Goal: Task Accomplishment & Management: Use online tool/utility

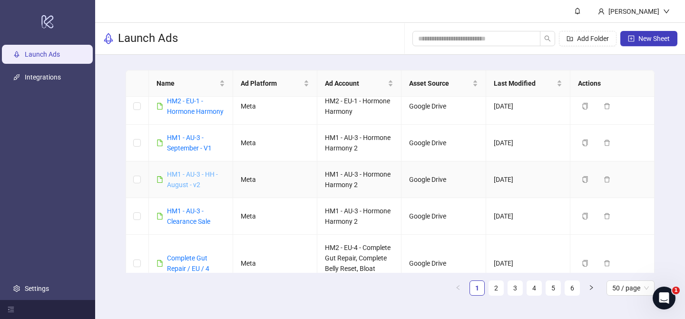
scroll to position [407, 0]
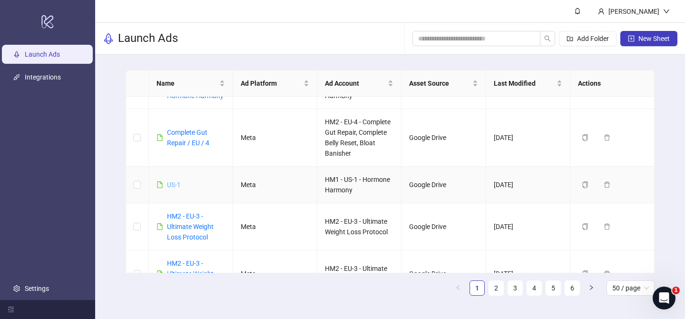
click at [167, 185] on link "US-1" at bounding box center [174, 185] width 14 height 8
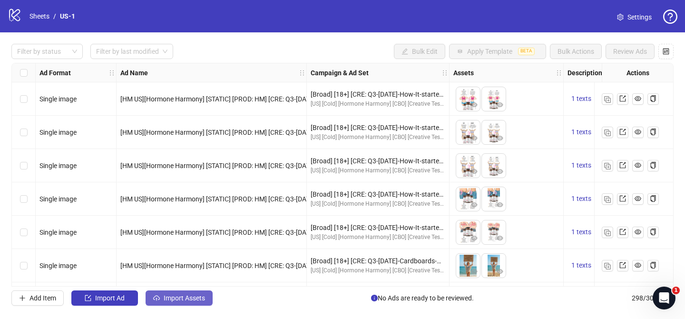
click at [197, 298] on span "Import Assets" at bounding box center [184, 298] width 41 height 8
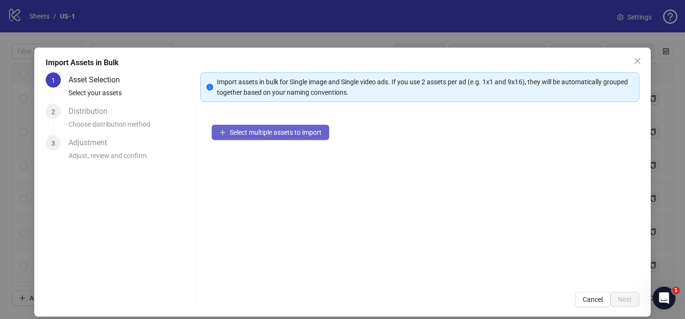
click at [310, 135] on span "Select multiple assets to import" at bounding box center [276, 132] width 92 height 8
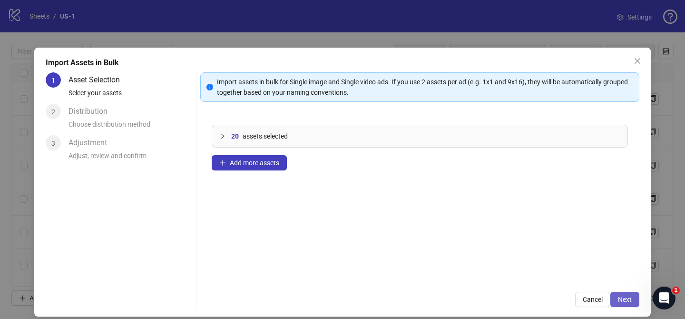
click at [620, 298] on span "Next" at bounding box center [625, 299] width 14 height 8
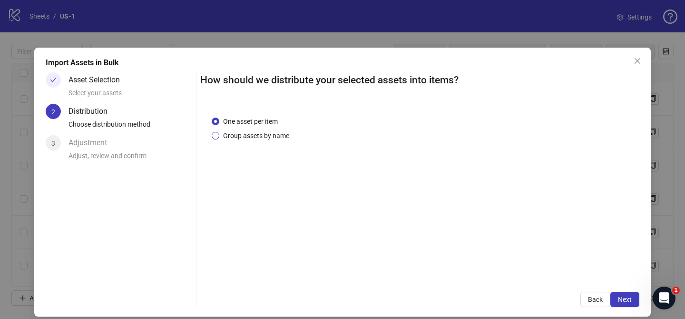
click at [267, 138] on span "Group assets by name" at bounding box center [256, 135] width 74 height 10
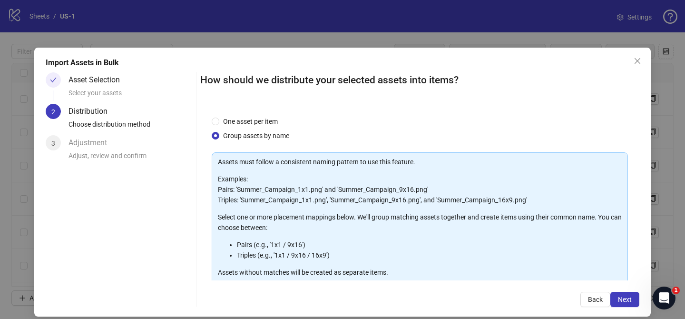
scroll to position [103, 0]
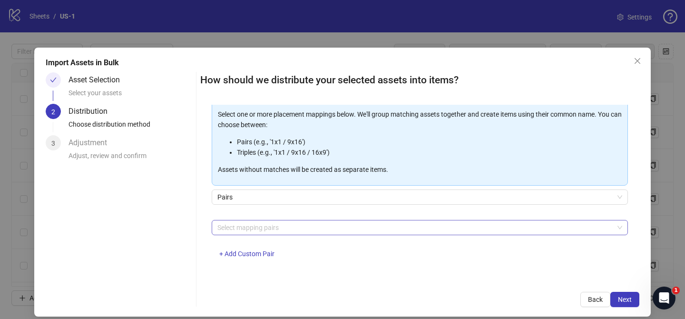
click at [272, 229] on div at bounding box center [414, 227] width 402 height 13
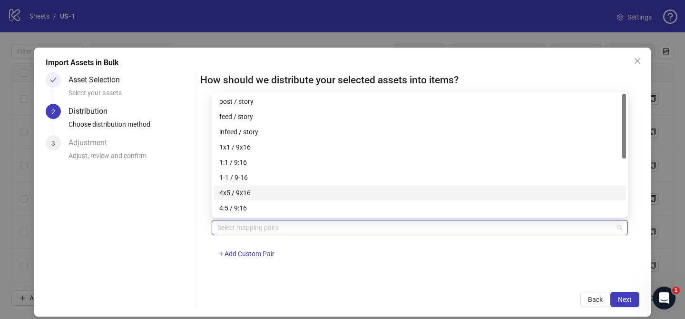
click at [281, 192] on div "4x5 / 9x16" at bounding box center [419, 192] width 401 height 10
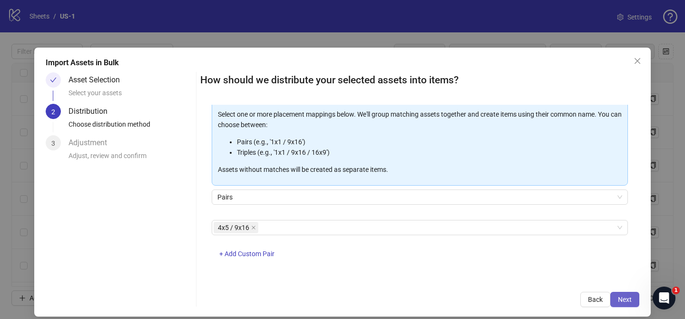
click at [629, 300] on span "Next" at bounding box center [625, 299] width 14 height 8
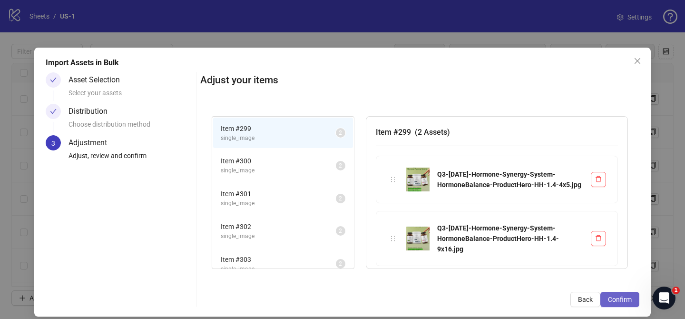
click at [628, 300] on span "Confirm" at bounding box center [620, 299] width 24 height 8
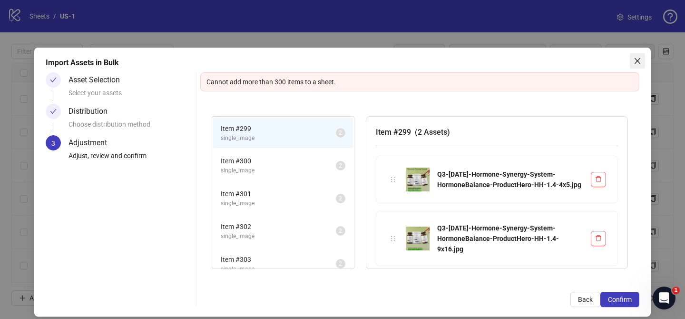
click at [634, 67] on button "Close" at bounding box center [636, 60] width 15 height 15
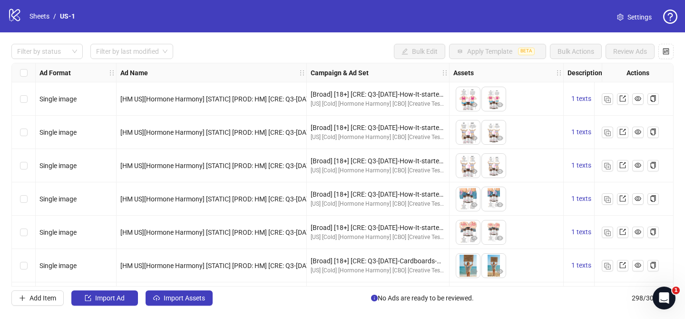
click at [28, 99] on div "Select row 1" at bounding box center [24, 98] width 24 height 33
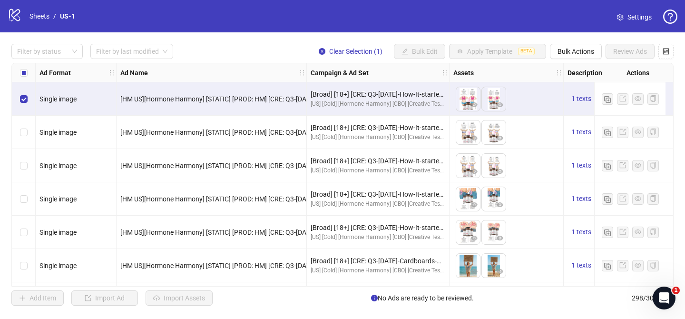
scroll to position [77, 0]
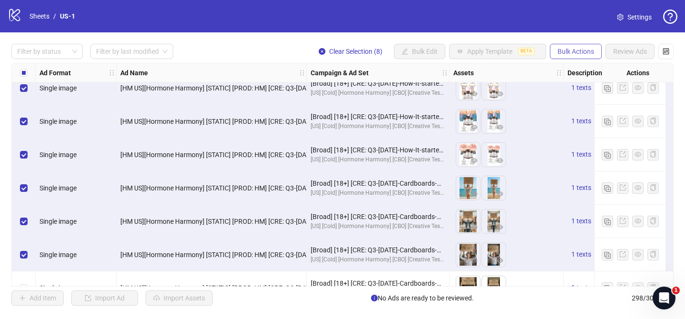
click at [582, 52] on span "Bulk Actions" at bounding box center [575, 52] width 37 height 8
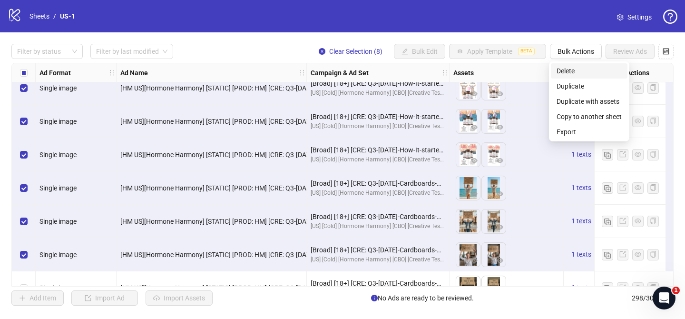
click at [576, 72] on span "Delete" at bounding box center [588, 71] width 65 height 10
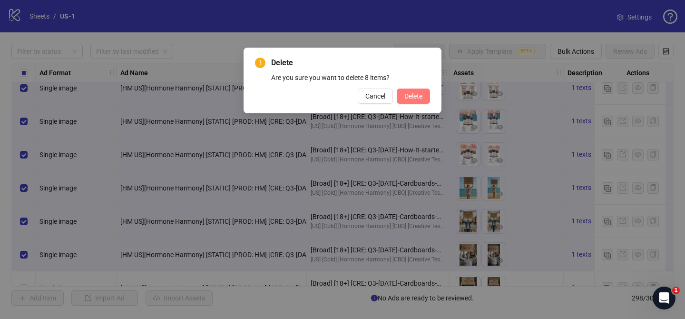
click at [411, 94] on span "Delete" at bounding box center [413, 96] width 18 height 8
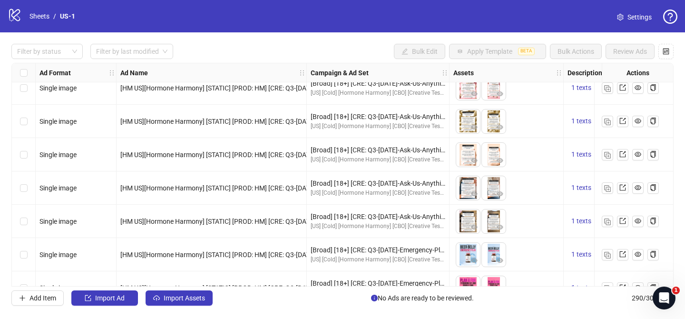
click at [181, 307] on div "Filter by status Filter by last modified Bulk Edit Apply Template BETA Bulk Act…" at bounding box center [342, 174] width 685 height 284
click at [185, 299] on span "Import Assets" at bounding box center [184, 298] width 41 height 8
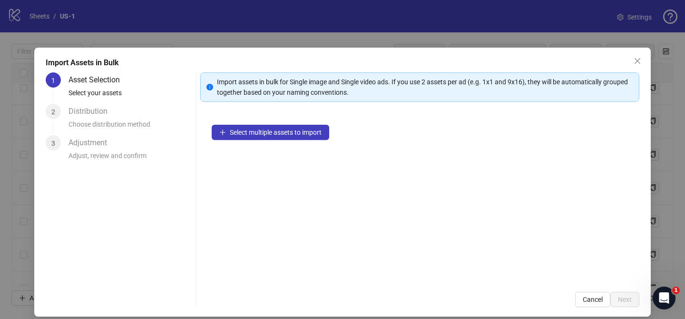
click at [307, 124] on div "Select multiple assets to import" at bounding box center [419, 196] width 439 height 167
click at [306, 134] on span "Select multiple assets to import" at bounding box center [276, 132] width 92 height 8
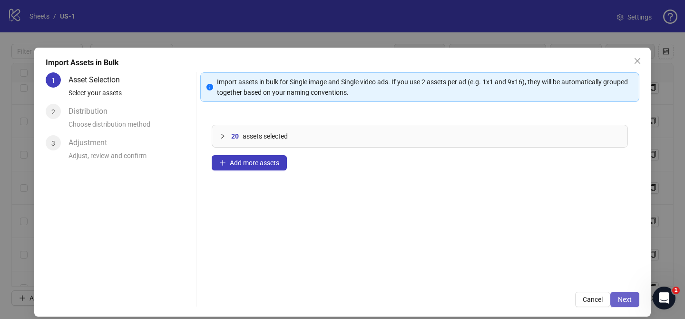
click at [628, 301] on span "Next" at bounding box center [625, 299] width 14 height 8
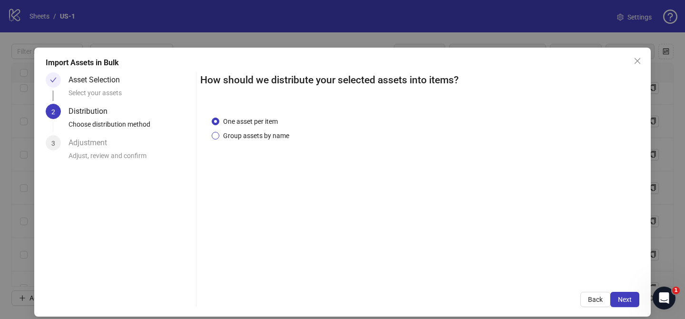
click at [244, 135] on span "Group assets by name" at bounding box center [256, 135] width 74 height 10
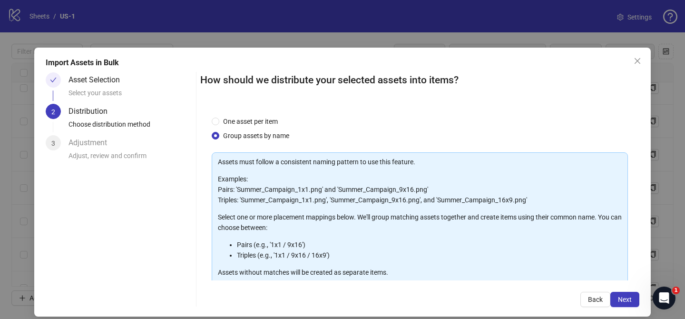
scroll to position [103, 0]
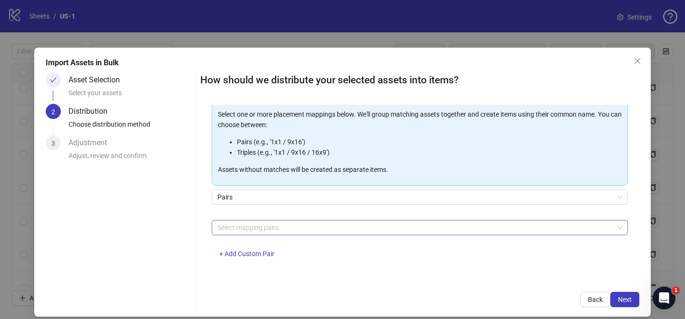
click at [264, 221] on div at bounding box center [414, 227] width 402 height 13
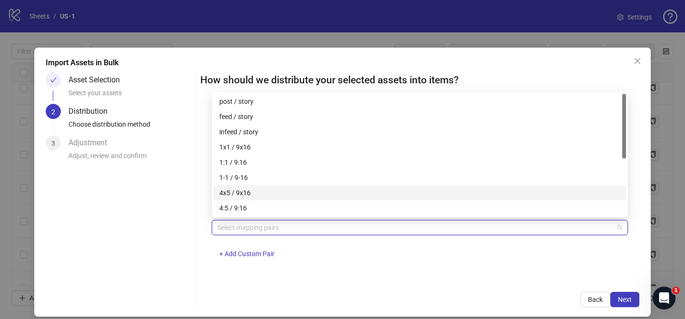
click at [254, 192] on div "4x5 / 9x16" at bounding box center [419, 192] width 401 height 10
click at [619, 299] on span "Next" at bounding box center [625, 299] width 14 height 8
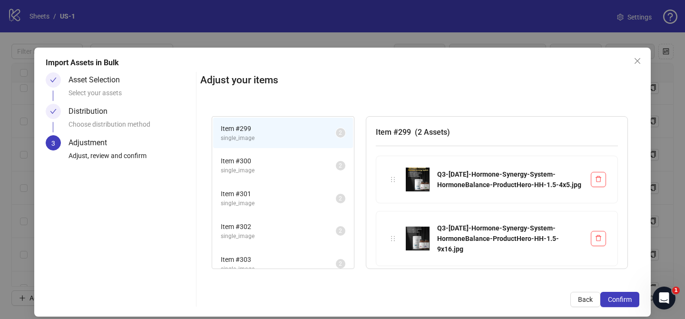
click at [619, 299] on span "Confirm" at bounding box center [620, 299] width 24 height 8
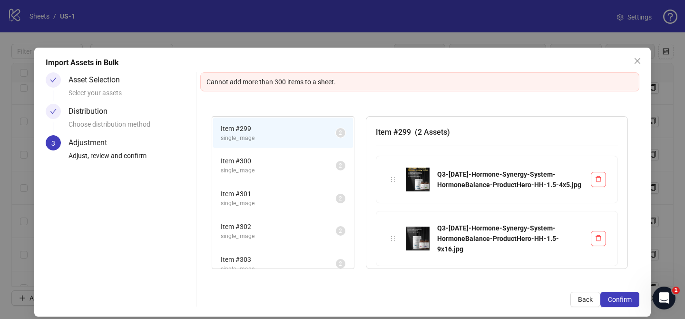
click at [619, 299] on span "Confirm" at bounding box center [620, 299] width 24 height 8
click at [633, 59] on icon "close" at bounding box center [637, 61] width 8 height 8
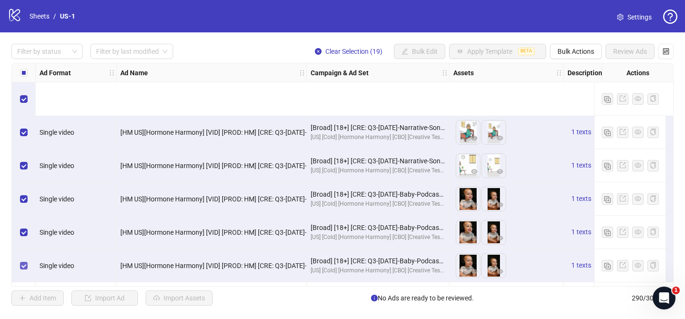
scroll to position [623, 0]
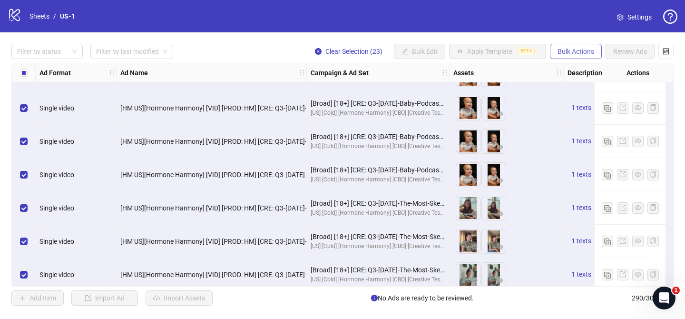
click at [561, 52] on span "Bulk Actions" at bounding box center [575, 52] width 37 height 8
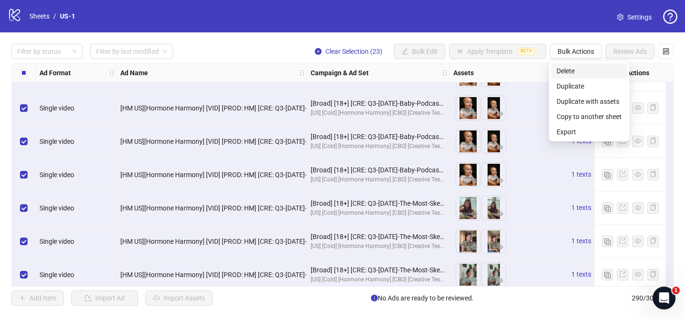
click at [565, 69] on span "Delete" at bounding box center [588, 71] width 65 height 10
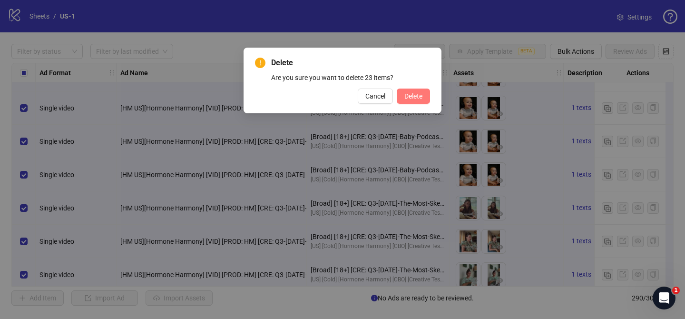
click at [406, 100] on button "Delete" at bounding box center [412, 95] width 33 height 15
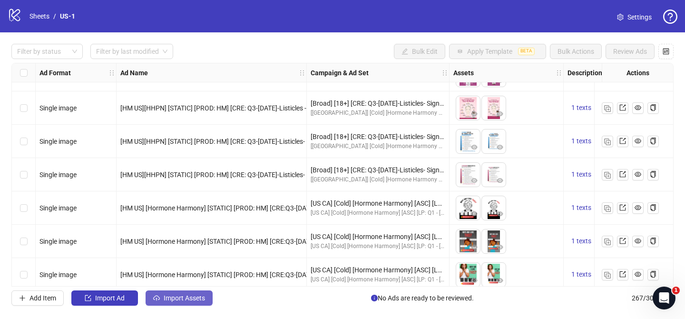
click at [196, 300] on span "Import Assets" at bounding box center [184, 298] width 41 height 8
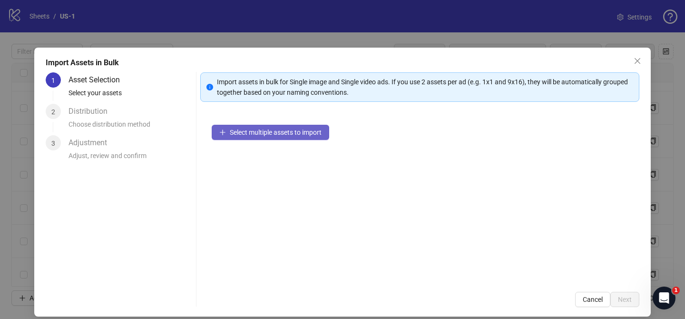
click at [321, 134] on span "Select multiple assets to import" at bounding box center [276, 132] width 92 height 8
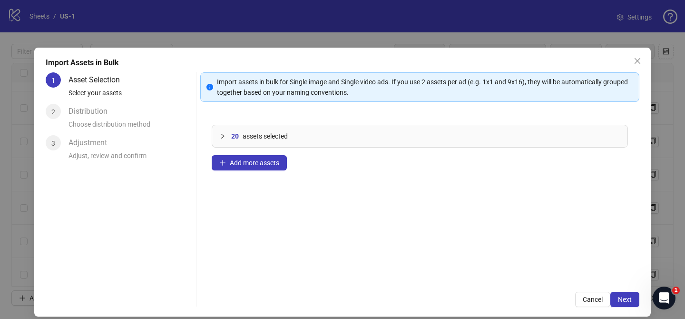
click at [629, 308] on div "Import Assets in Bulk 1 Asset Selection Select your assets 2 Distribution Choos…" at bounding box center [342, 182] width 616 height 269
click at [629, 301] on span "Next" at bounding box center [625, 299] width 14 height 8
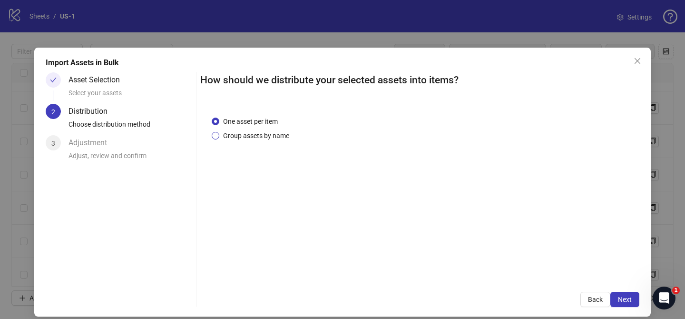
click at [246, 130] on span "Group assets by name" at bounding box center [256, 135] width 74 height 10
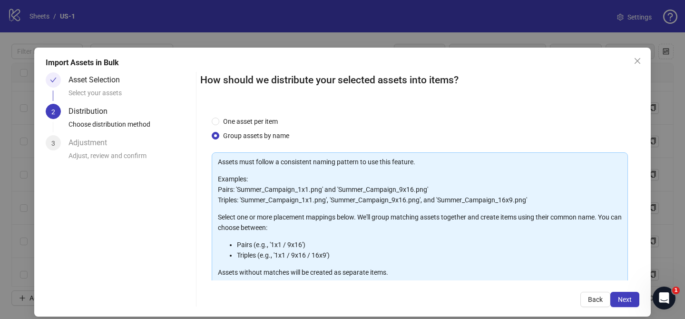
scroll to position [103, 0]
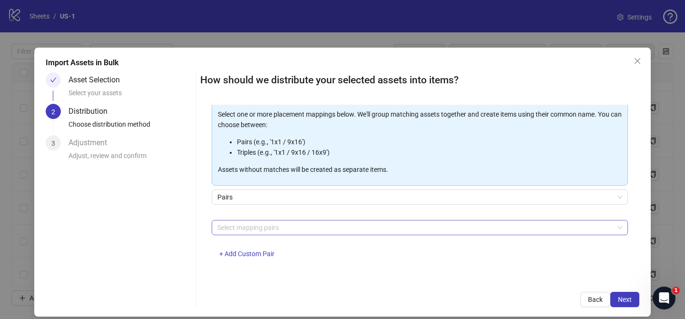
click at [255, 225] on div at bounding box center [414, 227] width 402 height 13
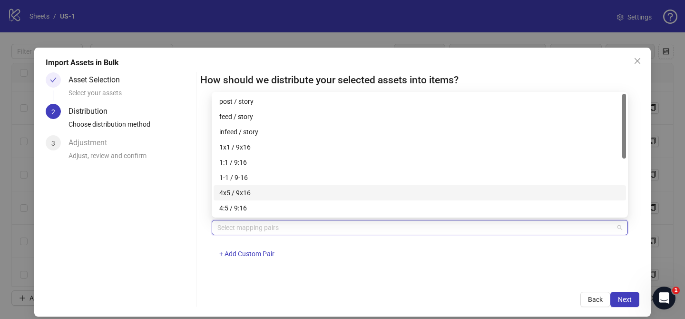
click at [258, 195] on div "4x5 / 9x16" at bounding box center [419, 192] width 401 height 10
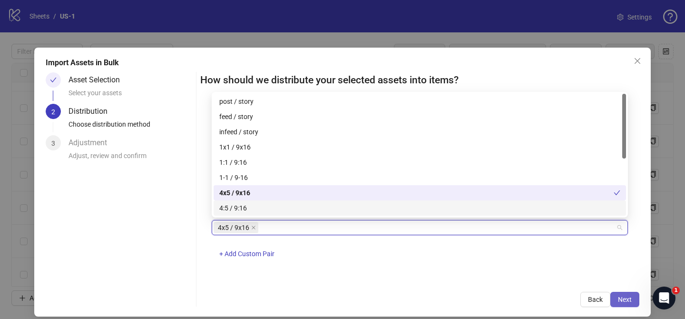
click at [631, 297] on button "Next" at bounding box center [624, 298] width 29 height 15
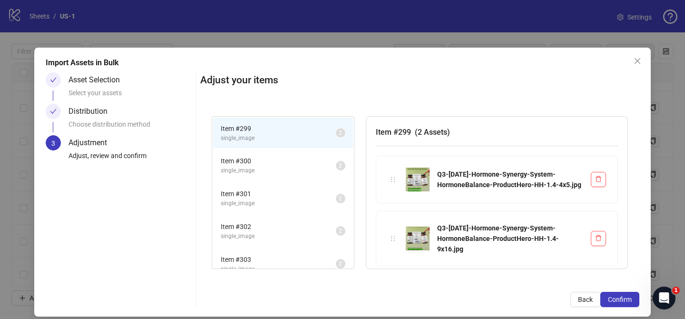
click at [631, 297] on button "Confirm" at bounding box center [619, 298] width 39 height 15
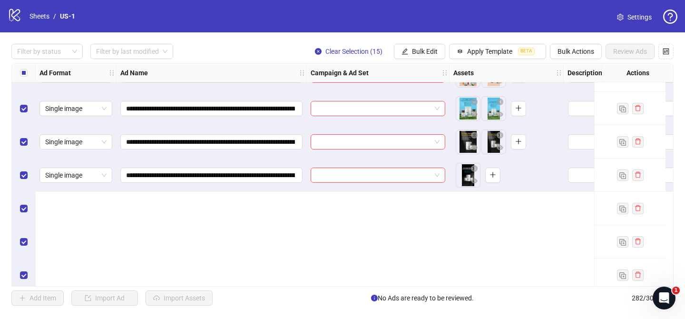
scroll to position [8814, 0]
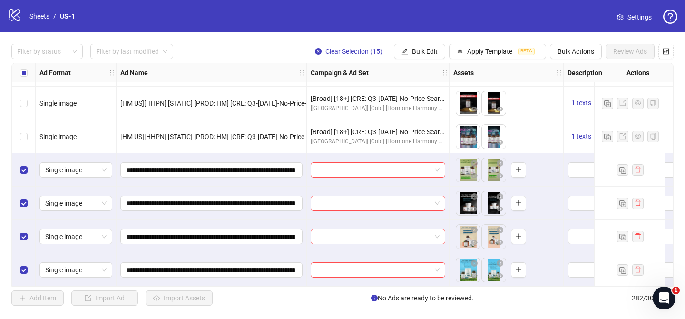
click at [467, 171] on body "logo/logo-mobile Sheets / US-1 Settings Filter by status Filter by last modifie…" at bounding box center [342, 159] width 685 height 319
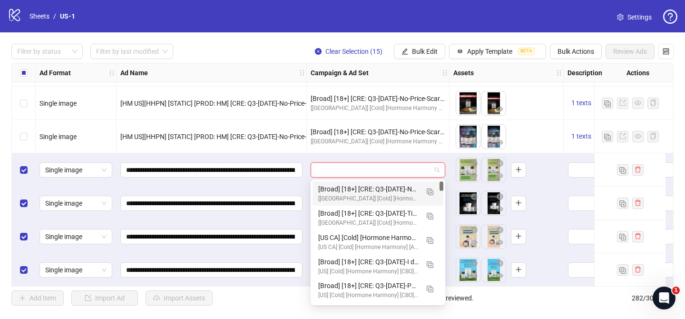
click at [347, 174] on input "search" at bounding box center [373, 170] width 115 height 14
click at [431, 192] on img "button" at bounding box center [429, 191] width 7 height 7
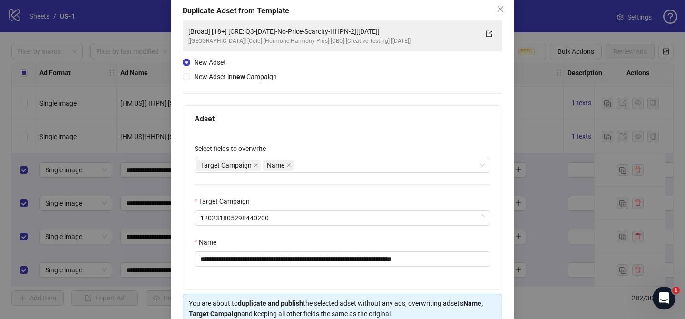
scroll to position [57, 0]
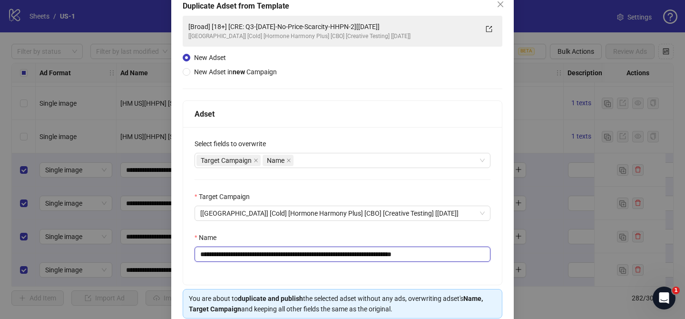
drag, startPoint x: 256, startPoint y: 254, endPoint x: 383, endPoint y: 259, distance: 127.0
click at [383, 259] on input "**********" at bounding box center [342, 253] width 296 height 15
paste input "**********"
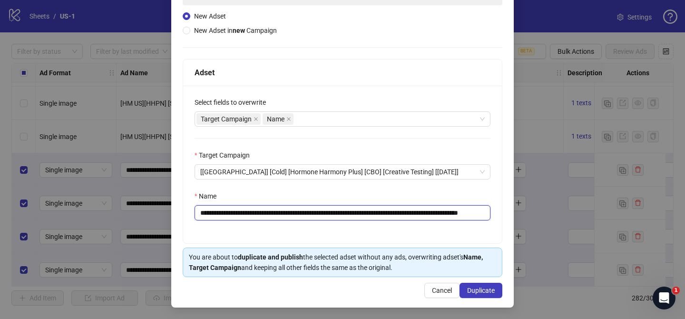
type input "**********"
click at [547, 225] on div "**********" at bounding box center [342, 159] width 685 height 319
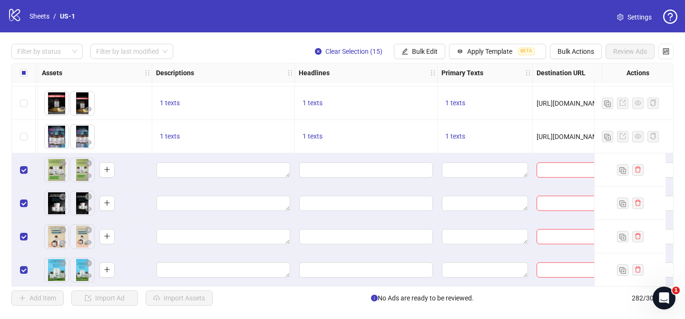
scroll to position [8814, 490]
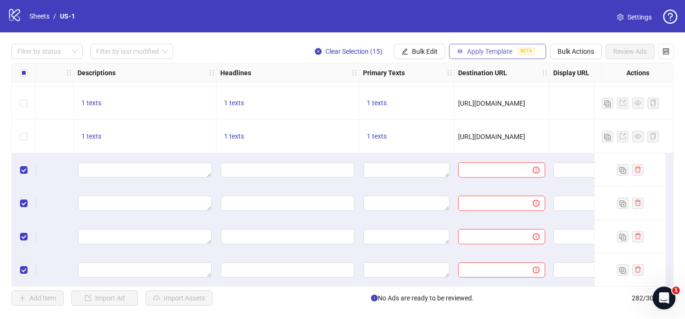
click at [491, 48] on span "Apply Template" at bounding box center [489, 52] width 45 height 8
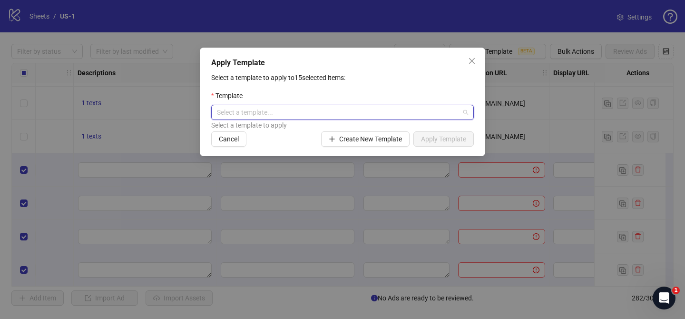
click at [301, 113] on input "search" at bounding box center [338, 112] width 242 height 14
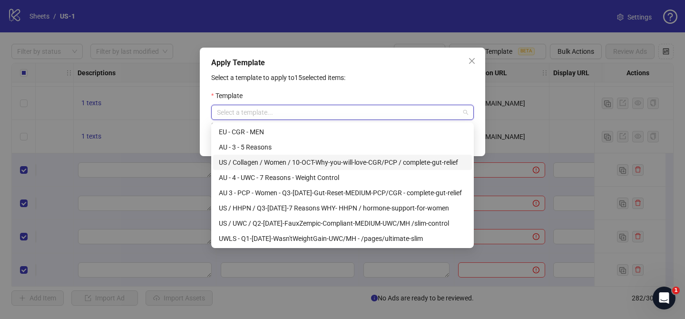
click at [158, 107] on div "Apply Template Select a template to apply to 15 selected items: Template Select…" at bounding box center [342, 159] width 685 height 319
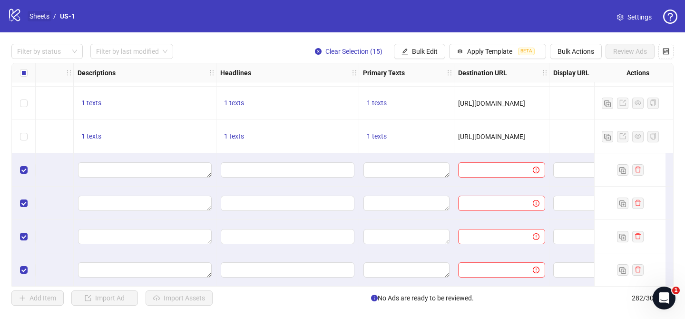
click at [35, 18] on link "Sheets" at bounding box center [40, 16] width 24 height 10
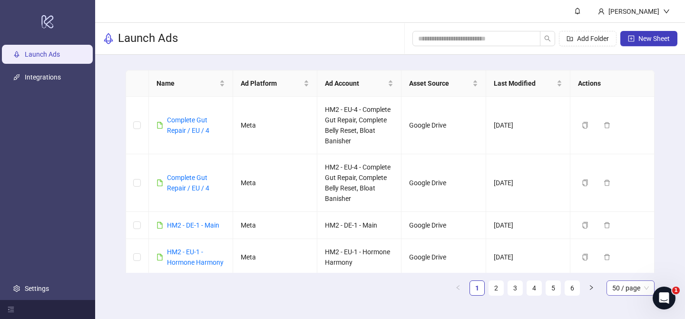
click at [636, 285] on span "50 / page" at bounding box center [630, 287] width 37 height 14
click at [631, 270] on div "100 / page" at bounding box center [630, 268] width 33 height 10
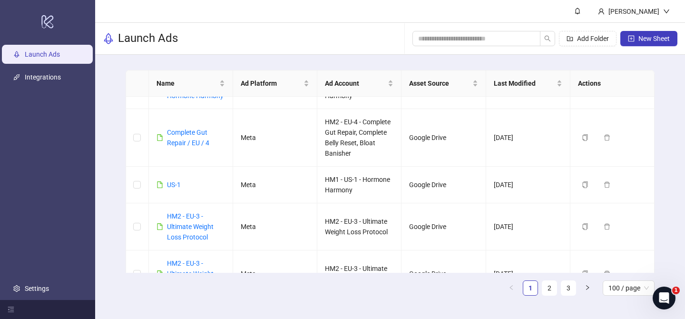
scroll to position [1627, 0]
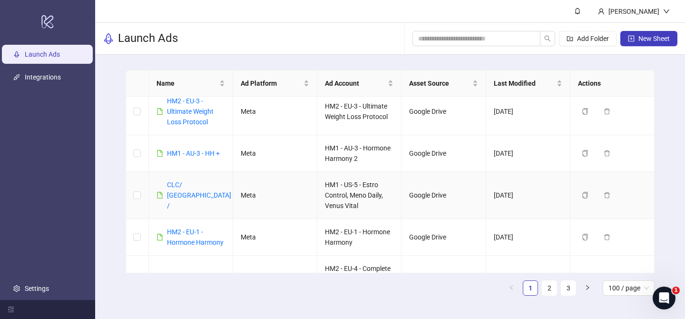
click at [184, 185] on td "CLC/ [GEOGRAPHIC_DATA] /" at bounding box center [191, 195] width 84 height 47
click at [184, 191] on link "CLC/ [GEOGRAPHIC_DATA] /" at bounding box center [199, 195] width 64 height 29
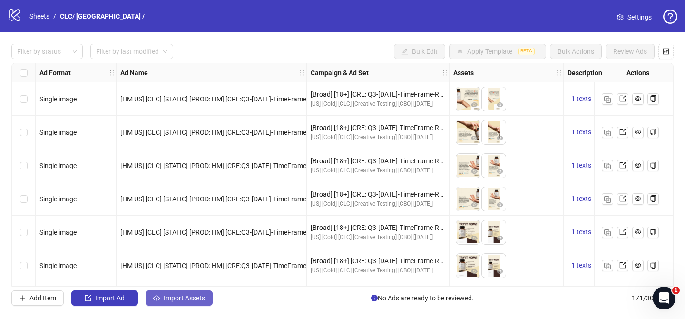
click at [201, 297] on span "Import Assets" at bounding box center [184, 298] width 41 height 8
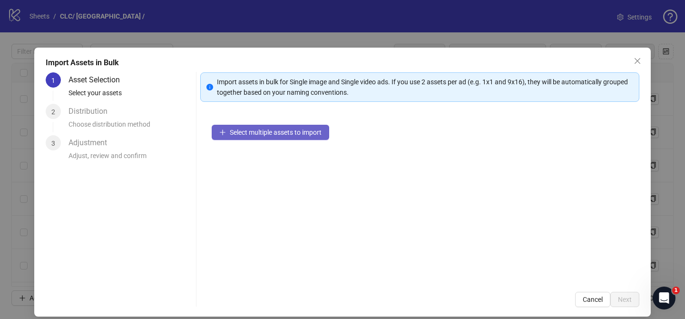
click at [309, 133] on span "Select multiple assets to import" at bounding box center [276, 132] width 92 height 8
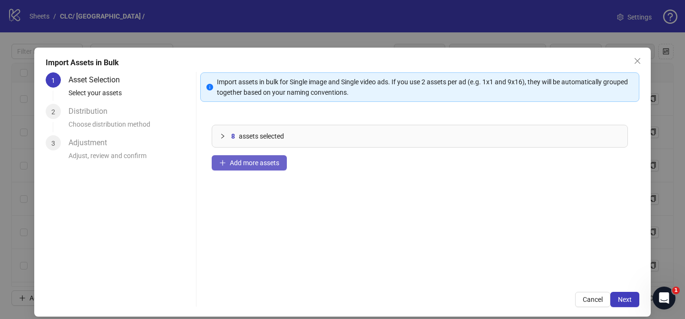
click at [247, 167] on button "Add more assets" at bounding box center [249, 162] width 75 height 15
click at [629, 300] on span "Next" at bounding box center [625, 299] width 14 height 8
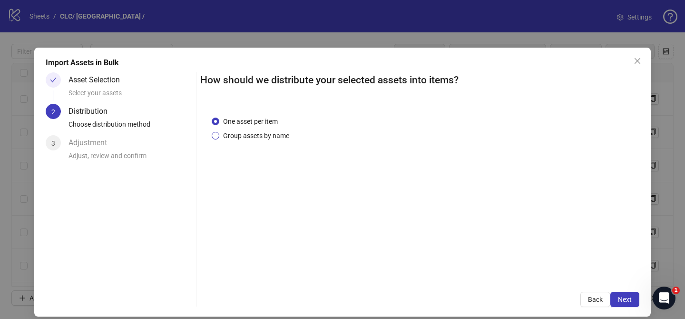
click at [278, 135] on span "Group assets by name" at bounding box center [256, 135] width 74 height 10
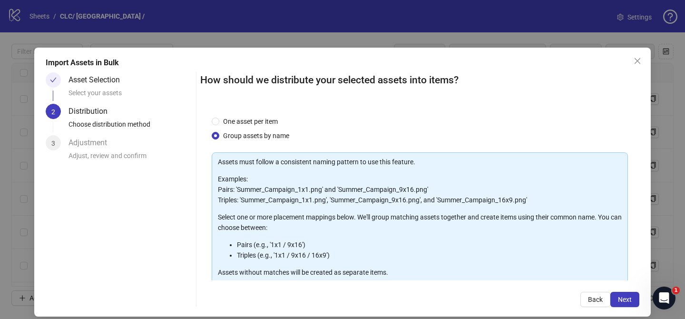
scroll to position [103, 0]
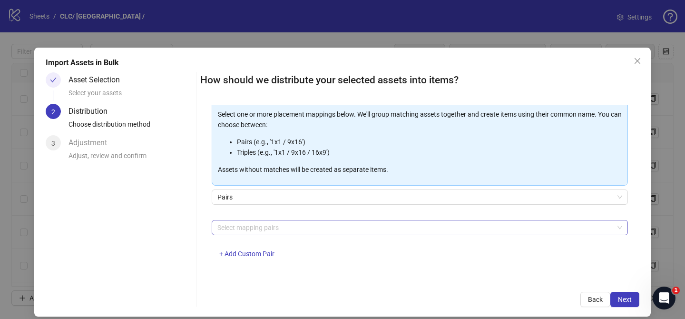
click at [280, 230] on div at bounding box center [414, 227] width 402 height 13
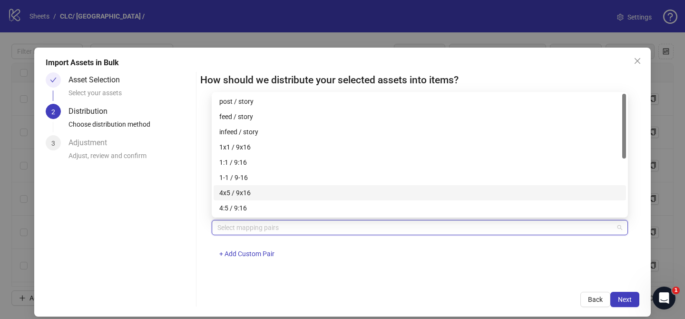
click at [273, 193] on div "4x5 / 9x16" at bounding box center [419, 192] width 401 height 10
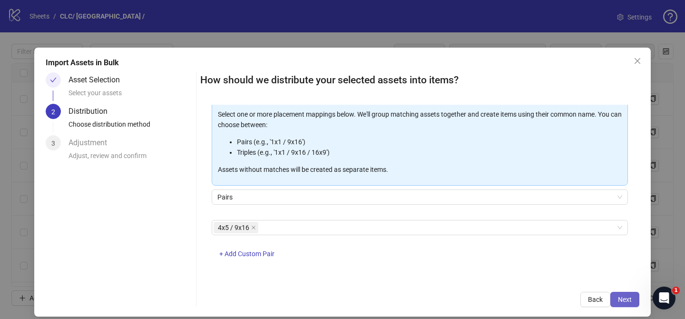
click at [636, 298] on button "Next" at bounding box center [624, 298] width 29 height 15
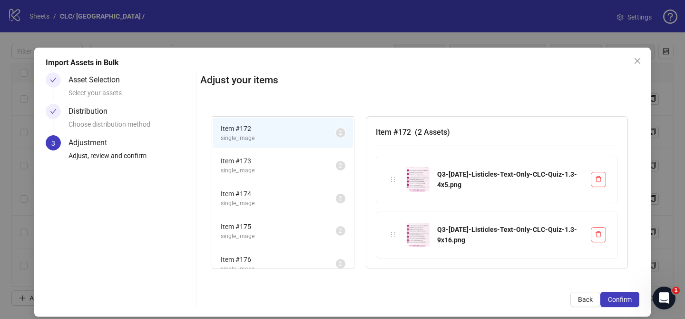
click at [636, 298] on button "Confirm" at bounding box center [619, 298] width 39 height 15
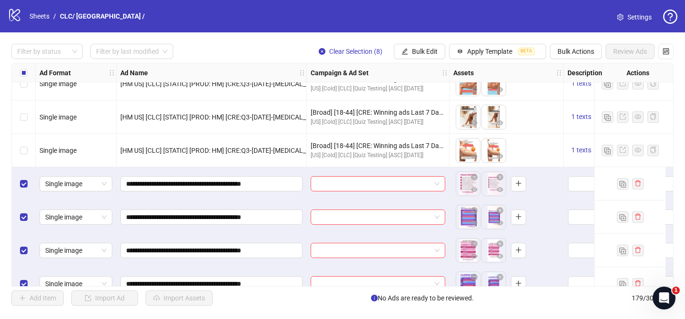
scroll to position [5595, 0]
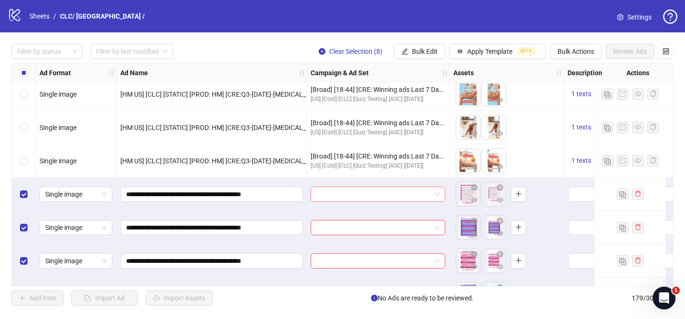
click at [375, 193] on input "search" at bounding box center [373, 194] width 115 height 14
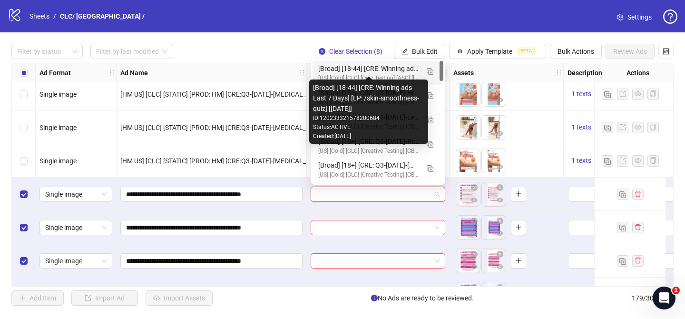
click at [384, 66] on div "[Broad] [18-44] [CRE: Winning ads Last 7 Days] [LP: /skin-smoothness-quiz] [[DA…" at bounding box center [368, 68] width 100 height 10
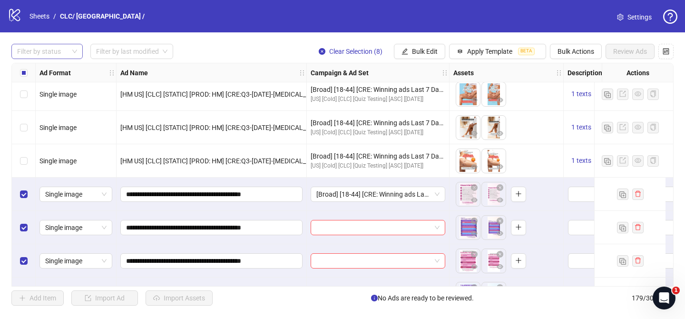
click at [40, 55] on div at bounding box center [42, 51] width 58 height 13
click at [40, 68] on div "Draft" at bounding box center [47, 71] width 56 height 10
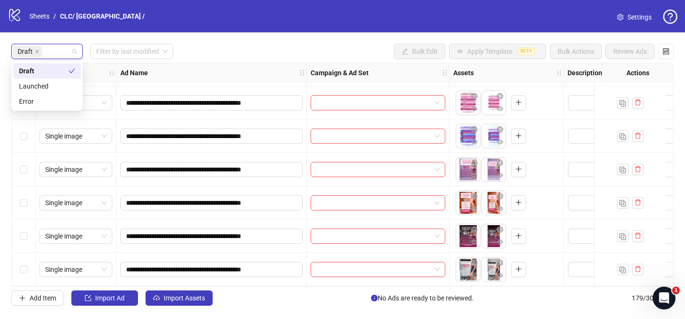
click at [228, 51] on div "Draft Filter by last modified Bulk Edit Apply Template BETA Bulk Actions Review…" at bounding box center [342, 51] width 662 height 15
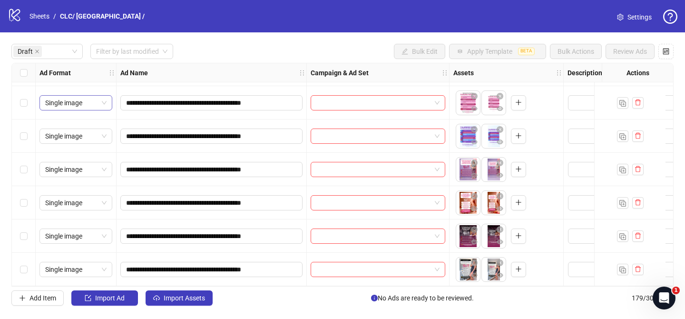
scroll to position [0, 0]
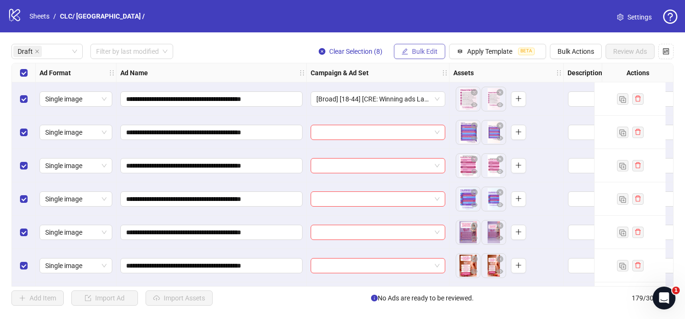
click at [433, 48] on span "Bulk Edit" at bounding box center [425, 52] width 26 height 8
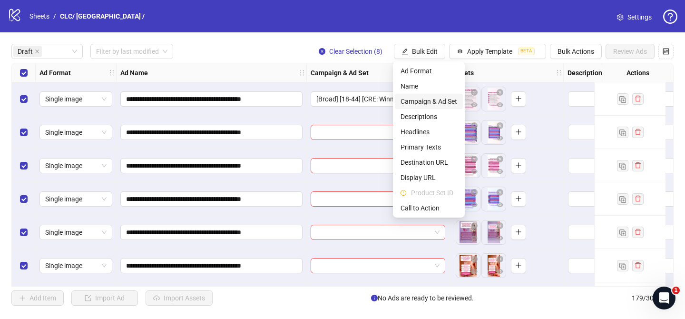
click at [446, 98] on span "Campaign & Ad Set" at bounding box center [428, 101] width 57 height 10
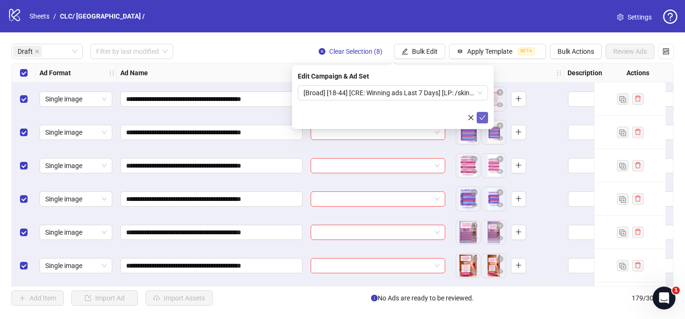
click at [484, 116] on icon "check" at bounding box center [482, 117] width 7 height 7
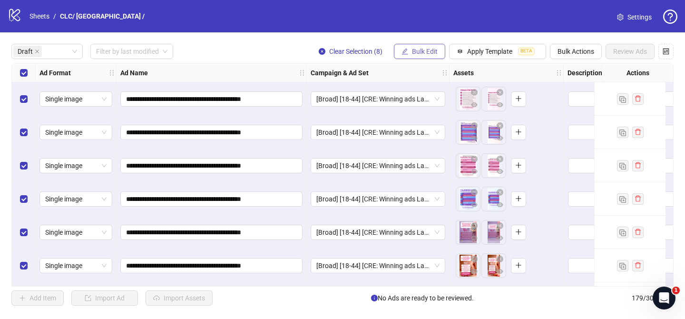
click at [425, 48] on span "Bulk Edit" at bounding box center [425, 52] width 26 height 8
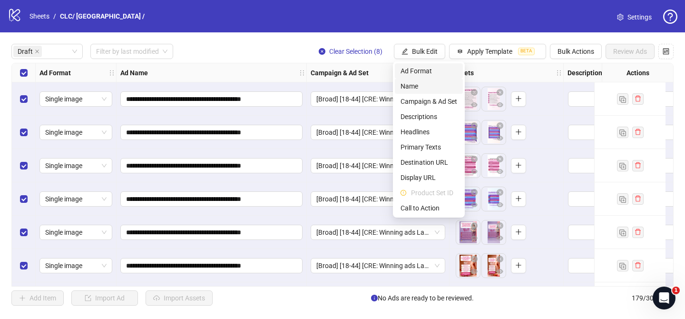
click at [406, 83] on span "Name" at bounding box center [428, 86] width 57 height 10
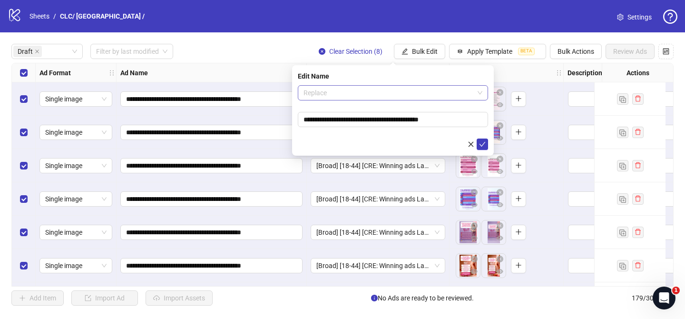
click at [369, 91] on span "Replace" at bounding box center [392, 93] width 179 height 14
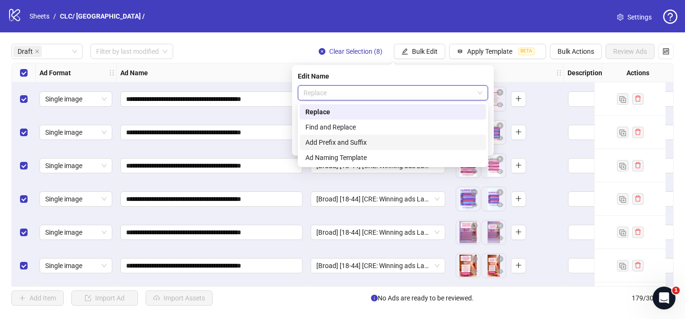
click at [355, 143] on div "Add Prefix and Suffix" at bounding box center [392, 142] width 175 height 10
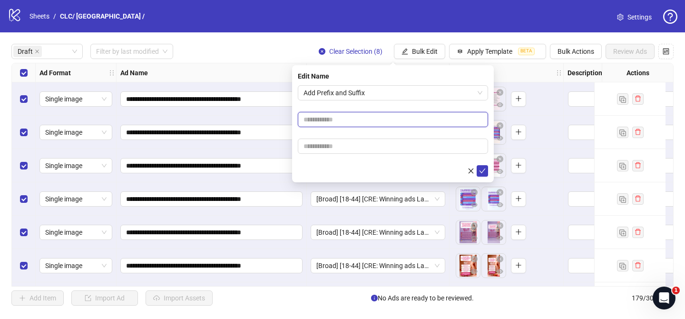
click at [374, 119] on input "text" at bounding box center [393, 119] width 190 height 15
paste input "**********"
type input "**********"
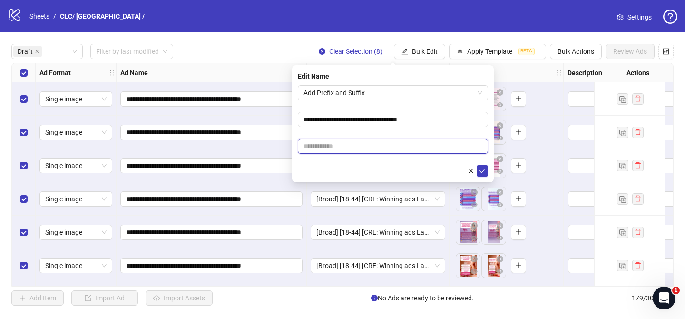
click at [428, 149] on input "text" at bounding box center [393, 145] width 190 height 15
paste input "**********"
type input "**********"
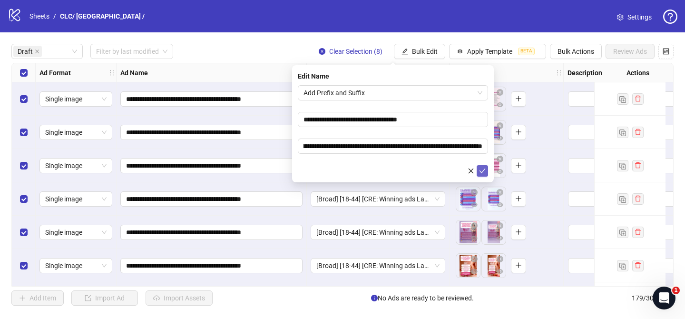
click at [483, 170] on icon "check" at bounding box center [482, 170] width 7 height 7
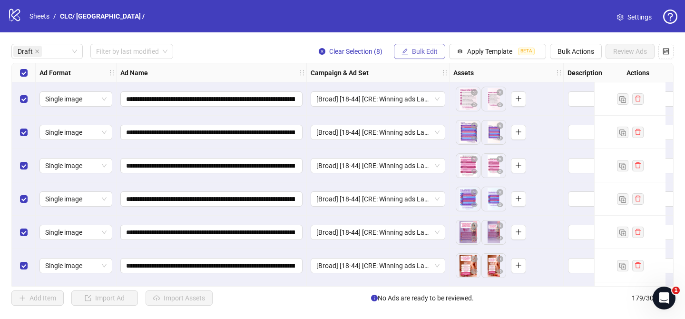
click at [434, 48] on span "Bulk Edit" at bounding box center [425, 52] width 26 height 8
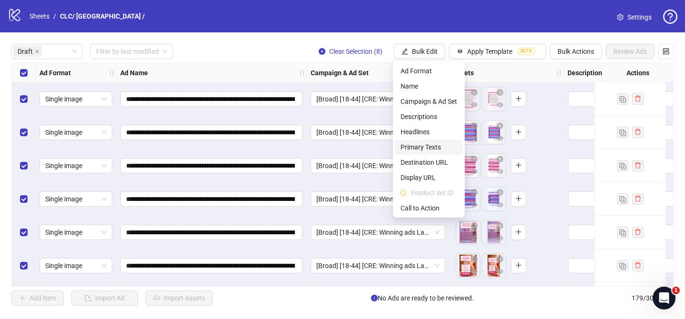
click at [425, 146] on span "Primary Texts" at bounding box center [428, 147] width 57 height 10
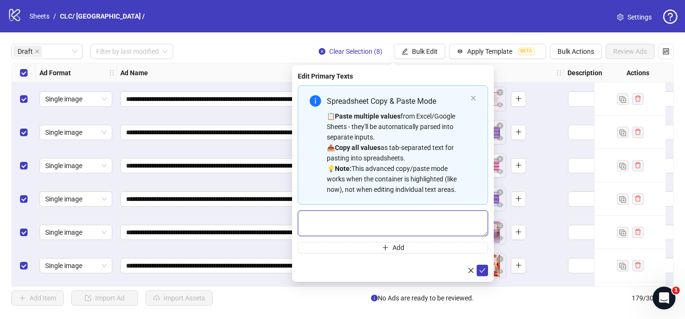
click at [422, 222] on textarea "Multi-text input container - paste or copy values" at bounding box center [393, 223] width 190 height 26
paste textarea "**********"
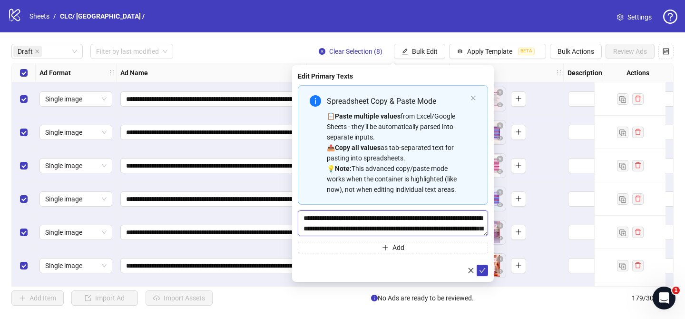
scroll to position [384, 0]
type textarea "**********"
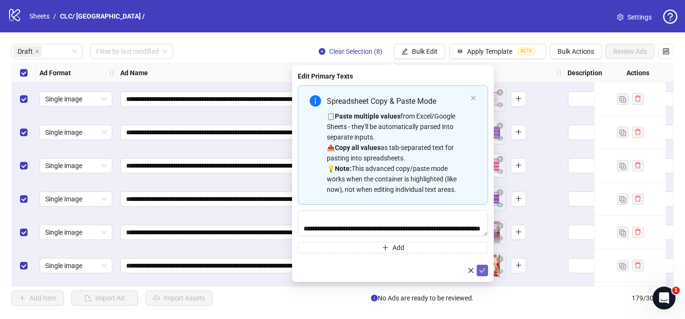
click at [483, 268] on icon "check" at bounding box center [482, 270] width 7 height 7
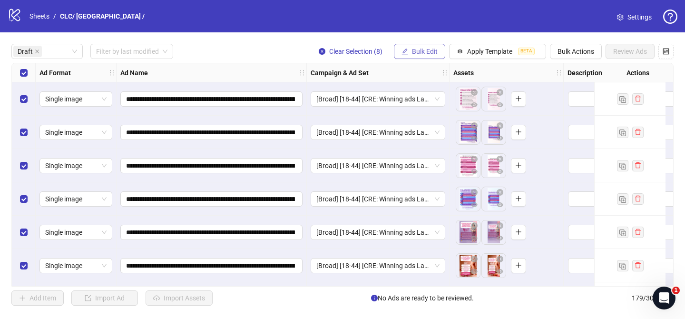
click at [428, 48] on span "Bulk Edit" at bounding box center [425, 52] width 26 height 8
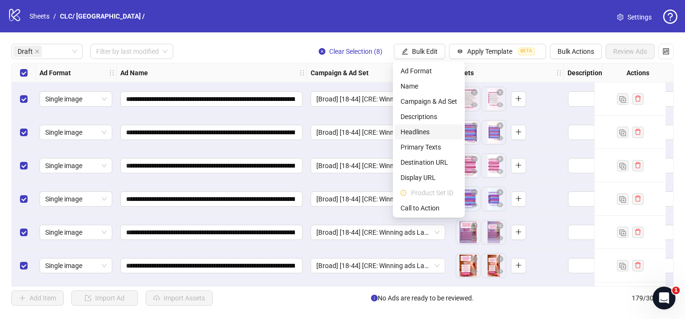
click at [427, 131] on span "Headlines" at bounding box center [428, 131] width 57 height 10
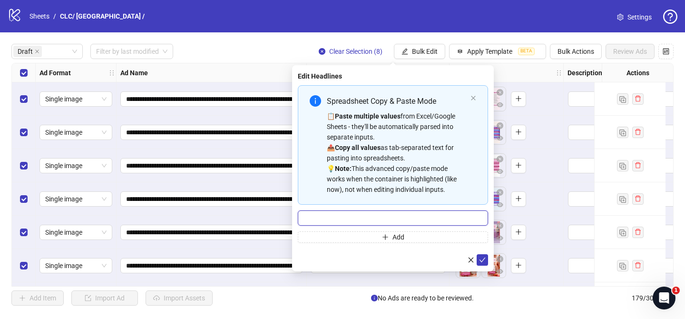
click at [415, 220] on input "Multi-input container - paste or copy values" at bounding box center [393, 217] width 190 height 15
paste input "**********"
type input "**********"
click at [482, 259] on icon "check" at bounding box center [482, 259] width 7 height 7
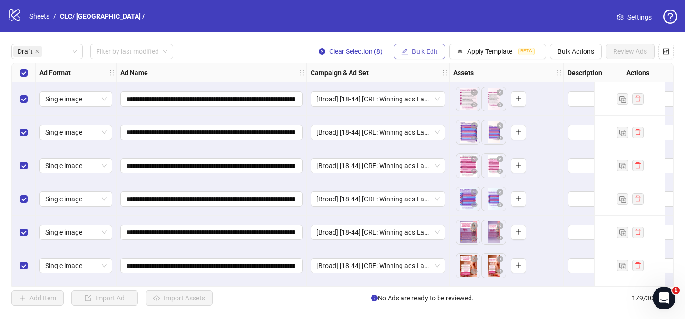
click at [414, 48] on span "Bulk Edit" at bounding box center [425, 52] width 26 height 8
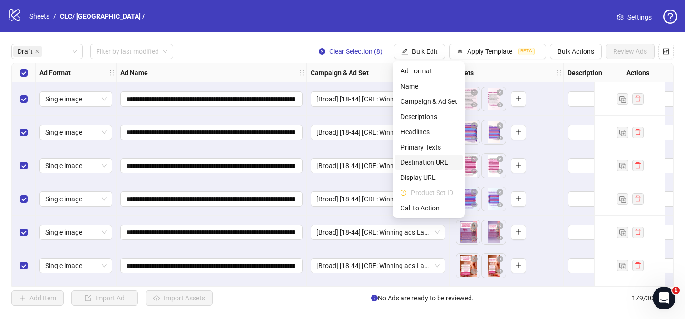
click at [430, 155] on li "Destination URL" at bounding box center [429, 162] width 68 height 15
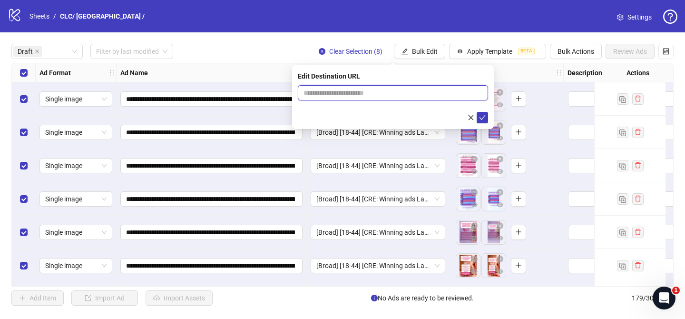
click at [447, 95] on input "text" at bounding box center [388, 92] width 171 height 10
paste input "**********"
type input "**********"
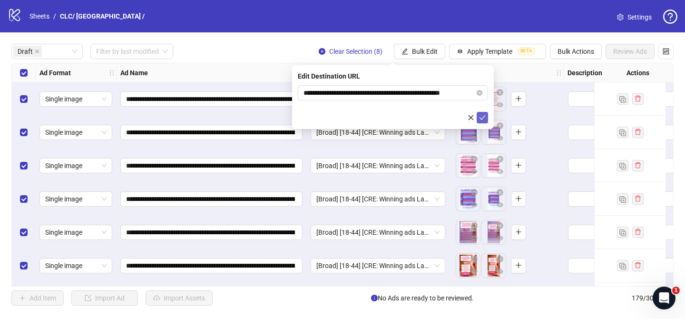
click at [483, 117] on icon "check" at bounding box center [482, 117] width 7 height 7
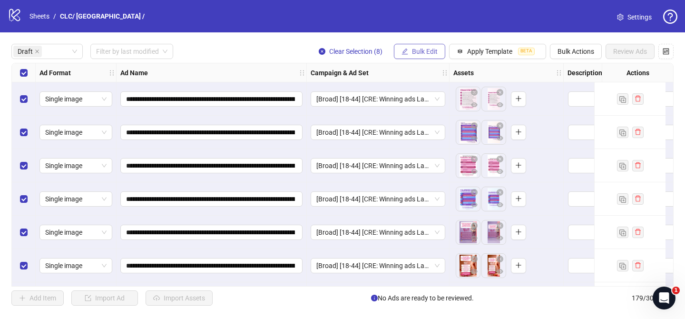
click at [427, 54] on span "Bulk Edit" at bounding box center [425, 52] width 26 height 8
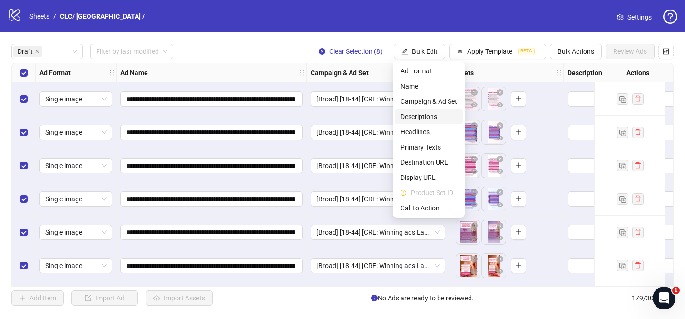
click at [431, 117] on span "Descriptions" at bounding box center [428, 116] width 57 height 10
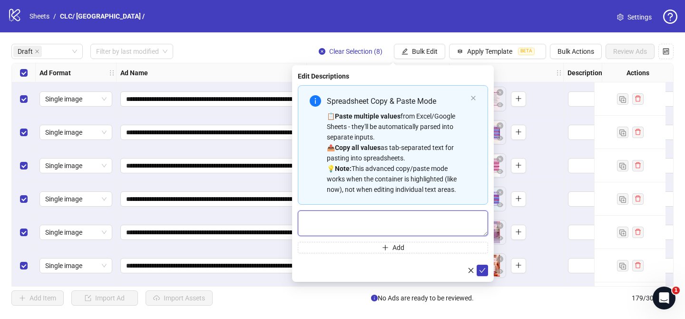
click at [439, 222] on textarea "Multi-text input container - paste or copy values" at bounding box center [393, 223] width 190 height 26
click at [486, 273] on button "submit" at bounding box center [481, 269] width 11 height 11
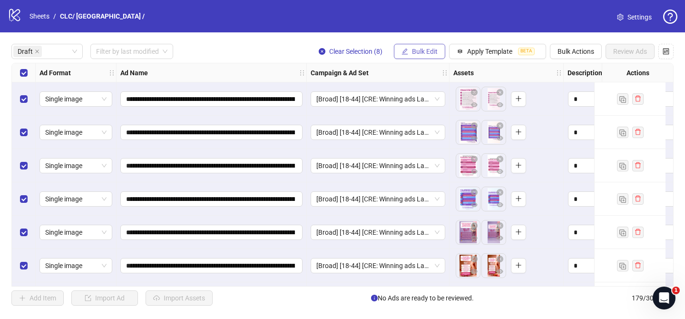
click at [429, 51] on span "Bulk Edit" at bounding box center [425, 52] width 26 height 8
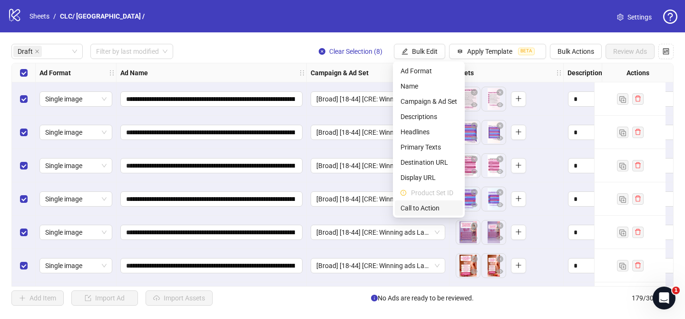
click at [434, 211] on span "Call to Action" at bounding box center [428, 208] width 57 height 10
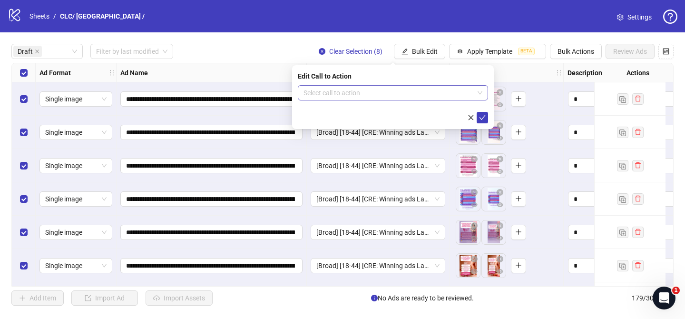
click at [371, 88] on input "search" at bounding box center [388, 93] width 170 height 14
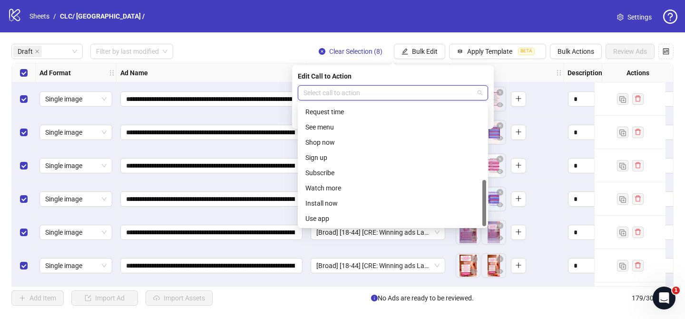
scroll to position [198, 0]
click at [338, 145] on div "Shop now" at bounding box center [392, 142] width 175 height 10
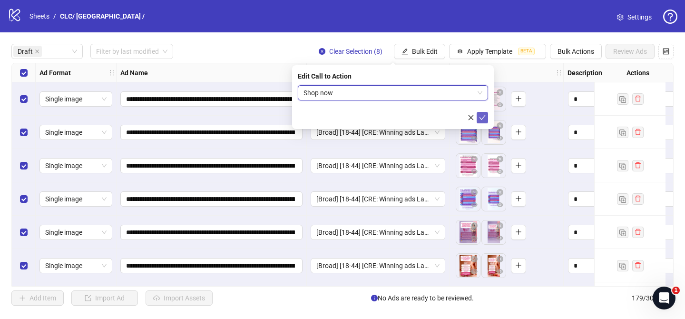
click at [485, 115] on button "submit" at bounding box center [481, 117] width 11 height 11
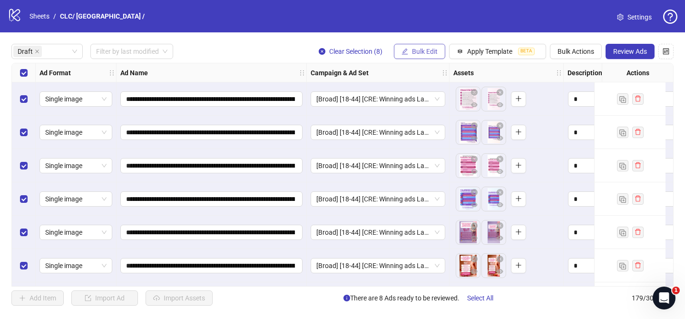
click at [416, 50] on span "Bulk Edit" at bounding box center [425, 52] width 26 height 8
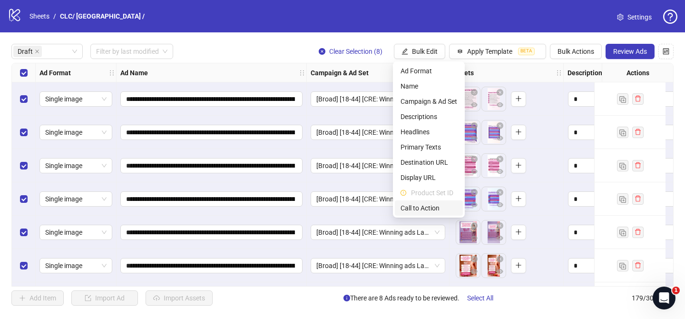
click at [424, 201] on li "Call to Action" at bounding box center [429, 207] width 68 height 15
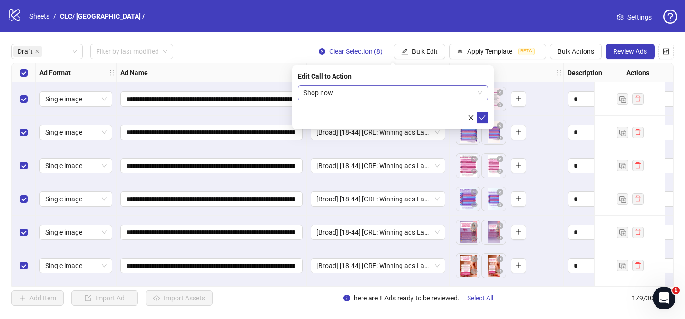
click at [429, 91] on span "Shop now" at bounding box center [392, 93] width 179 height 14
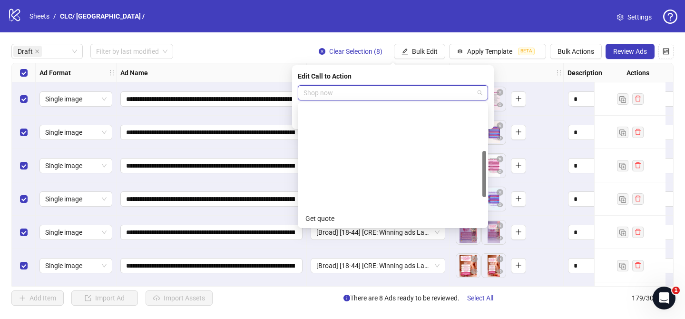
scroll to position [122, 0]
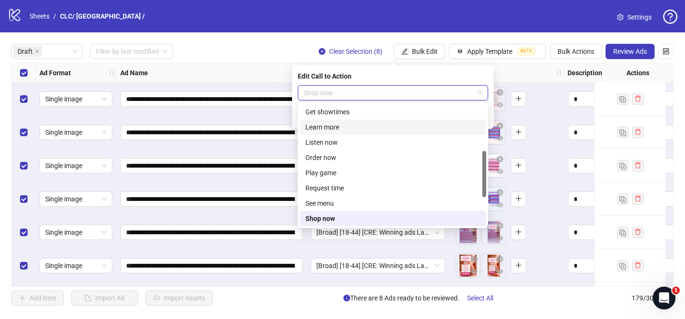
click at [347, 132] on div "Learn more" at bounding box center [392, 127] width 175 height 10
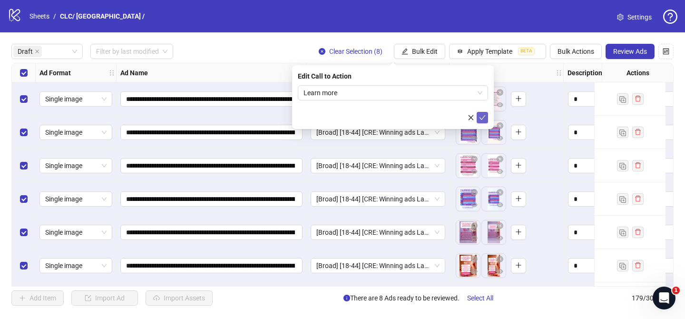
click at [483, 119] on icon "check" at bounding box center [482, 117] width 7 height 7
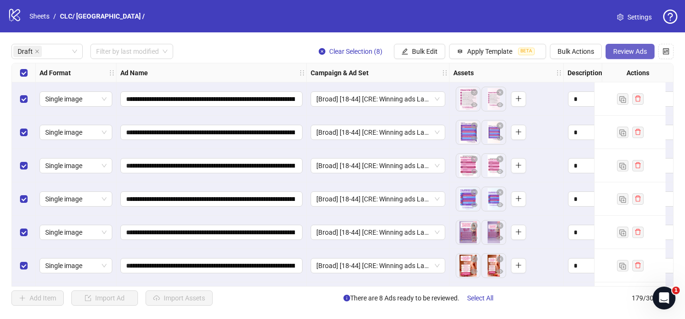
click at [636, 49] on span "Review Ads" at bounding box center [630, 52] width 34 height 8
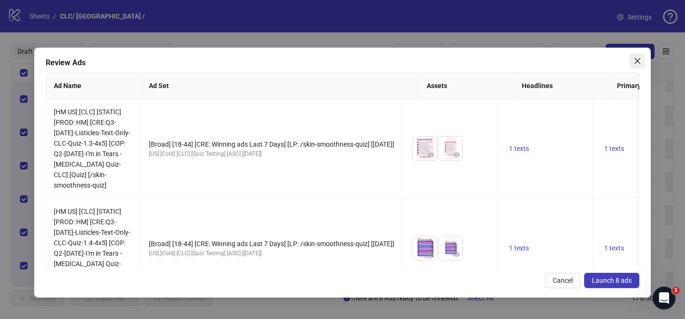
click at [638, 62] on icon "close" at bounding box center [637, 61] width 6 height 6
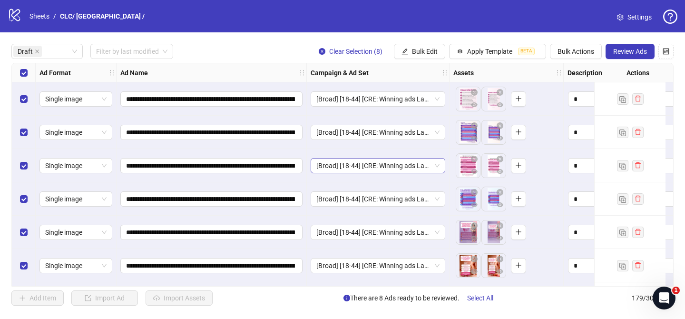
scroll to position [67, 0]
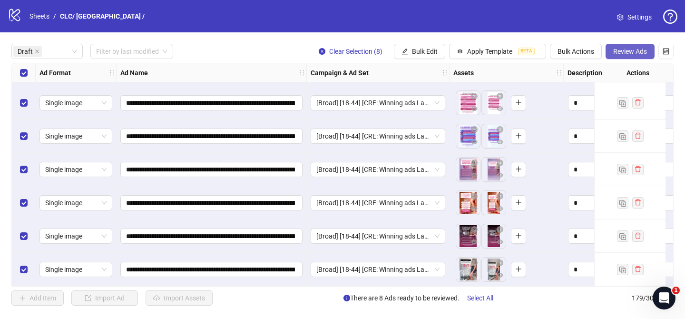
click at [624, 51] on span "Review Ads" at bounding box center [630, 52] width 34 height 8
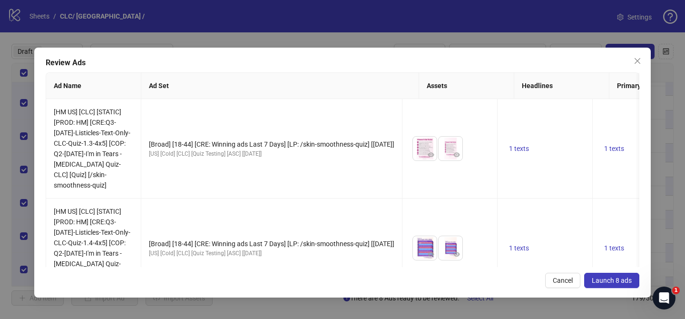
click at [615, 276] on span "Launch 8 ads" at bounding box center [611, 280] width 40 height 8
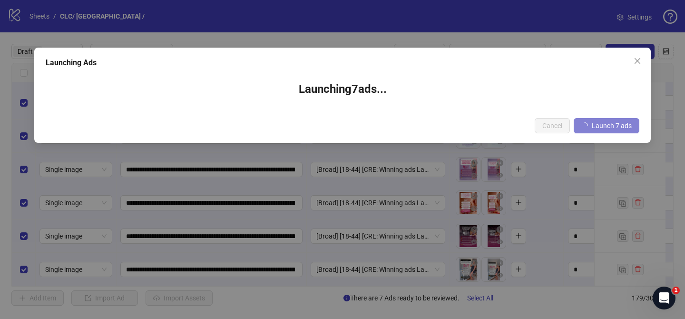
scroll to position [0, 0]
